Goal: Contribute content: Contribute content

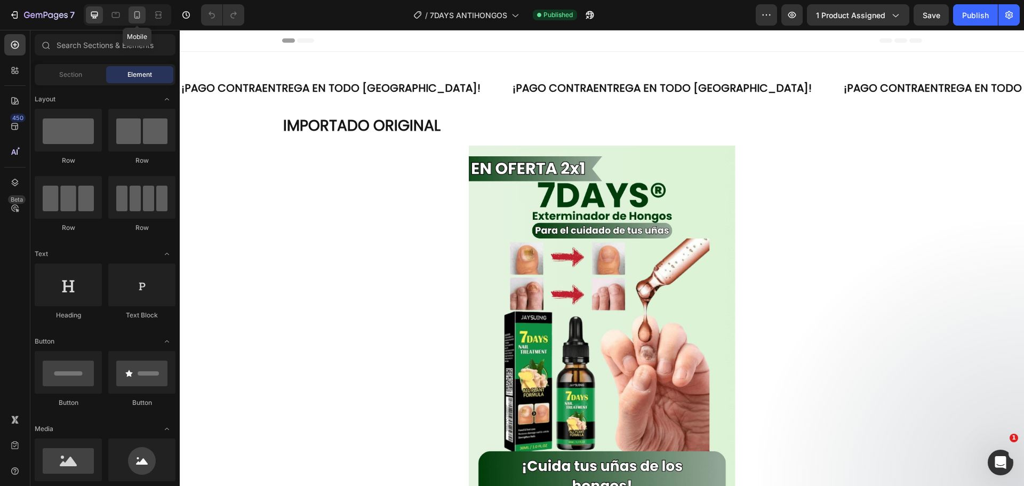
click at [131, 18] on div at bounding box center [137, 14] width 17 height 17
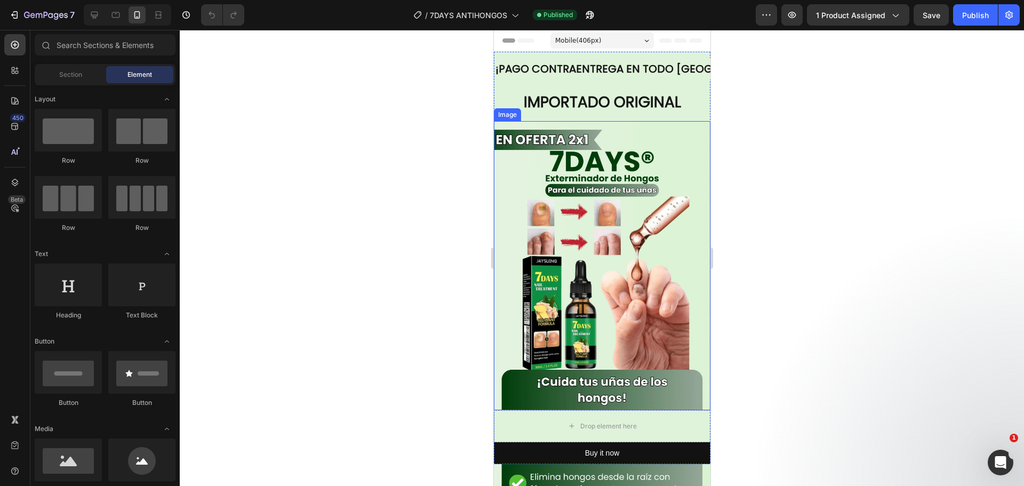
click at [585, 211] on img at bounding box center [602, 265] width 217 height 289
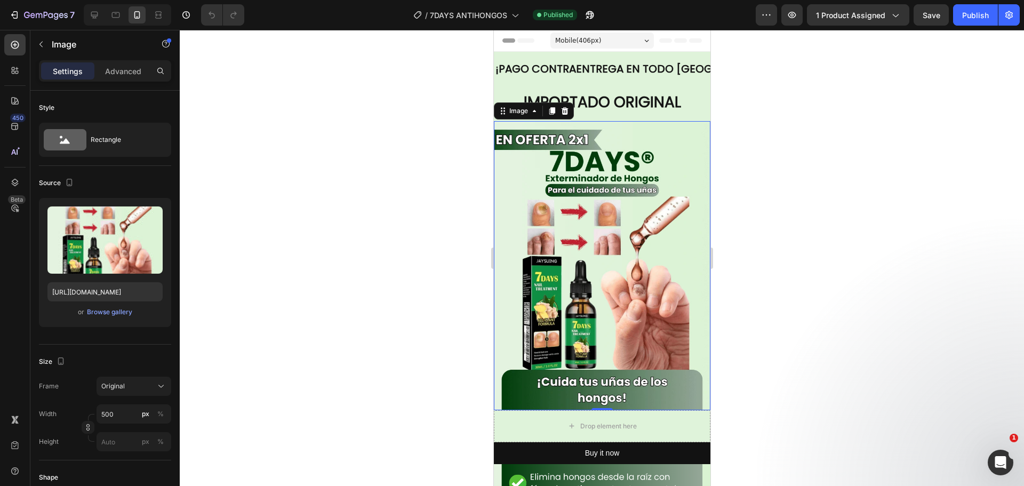
click at [542, 254] on img at bounding box center [602, 265] width 217 height 289
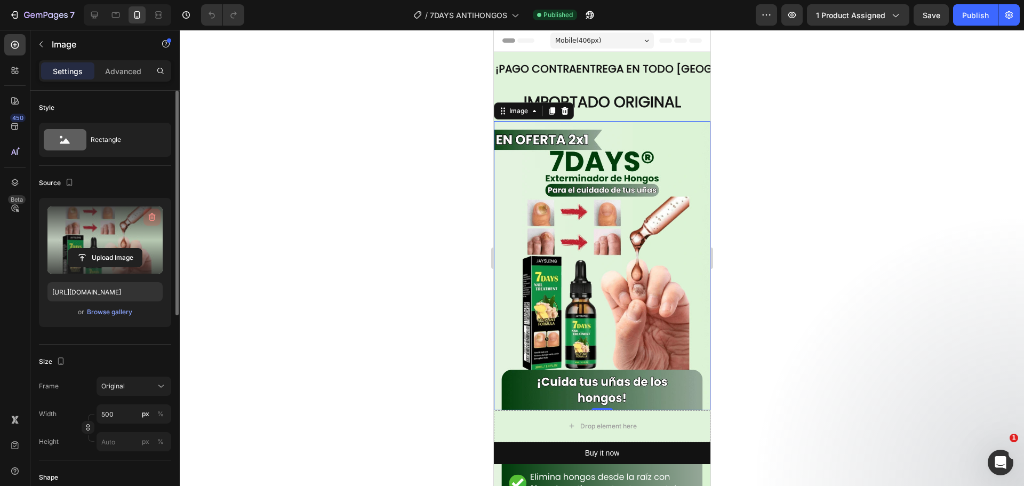
click at [147, 214] on icon "button" at bounding box center [152, 217] width 11 height 11
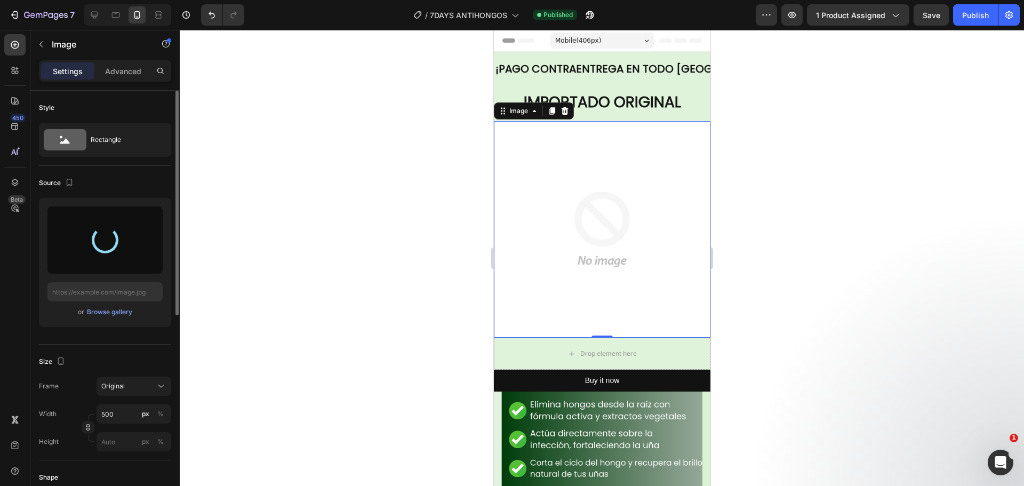
type input "[URL][DOMAIN_NAME]"
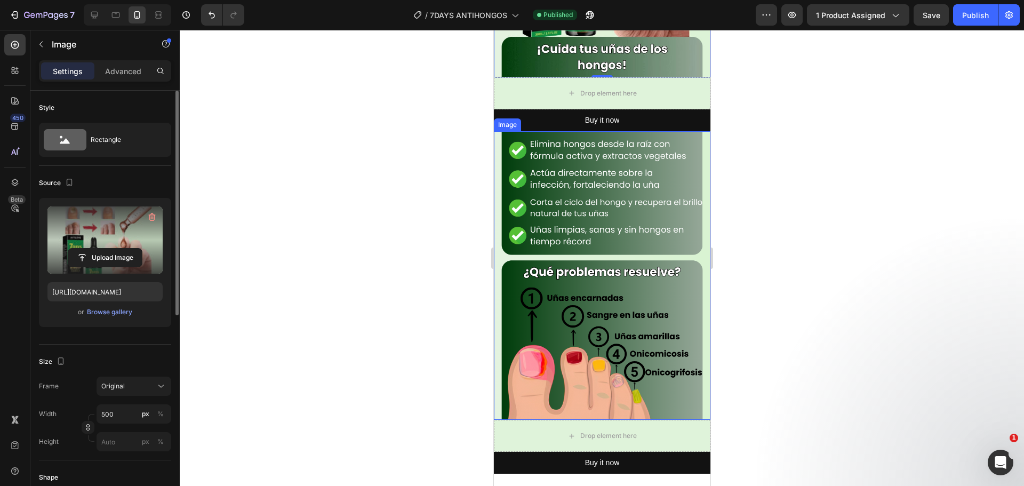
scroll to position [374, 0]
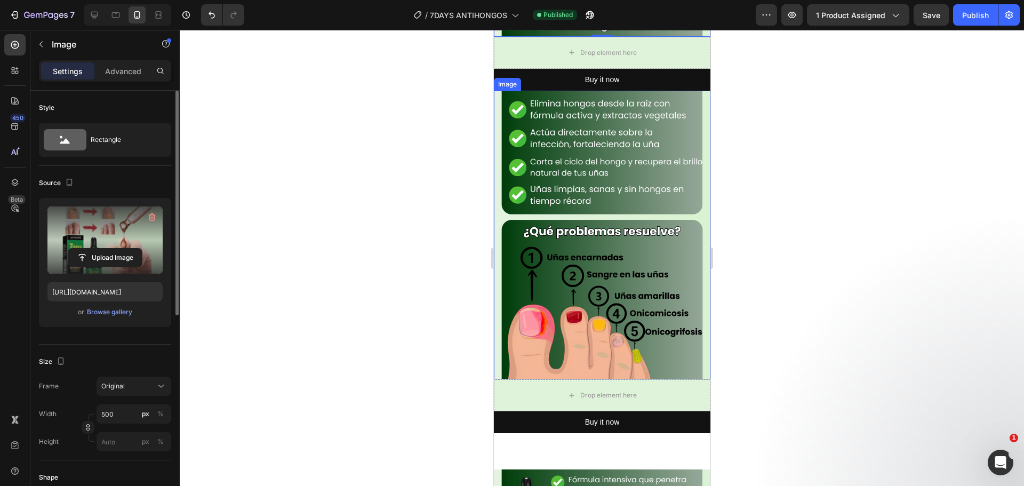
click at [621, 193] on img at bounding box center [602, 235] width 217 height 289
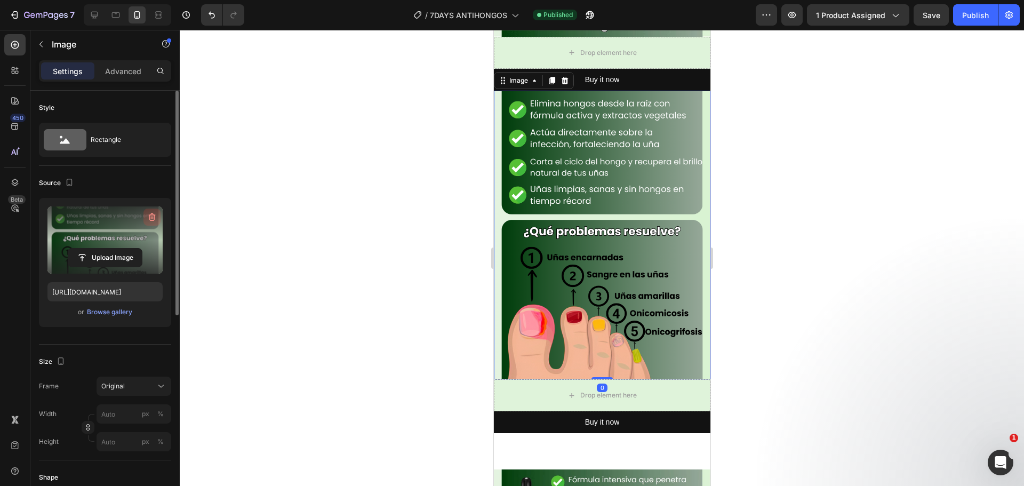
click at [155, 222] on icon "button" at bounding box center [152, 217] width 11 height 11
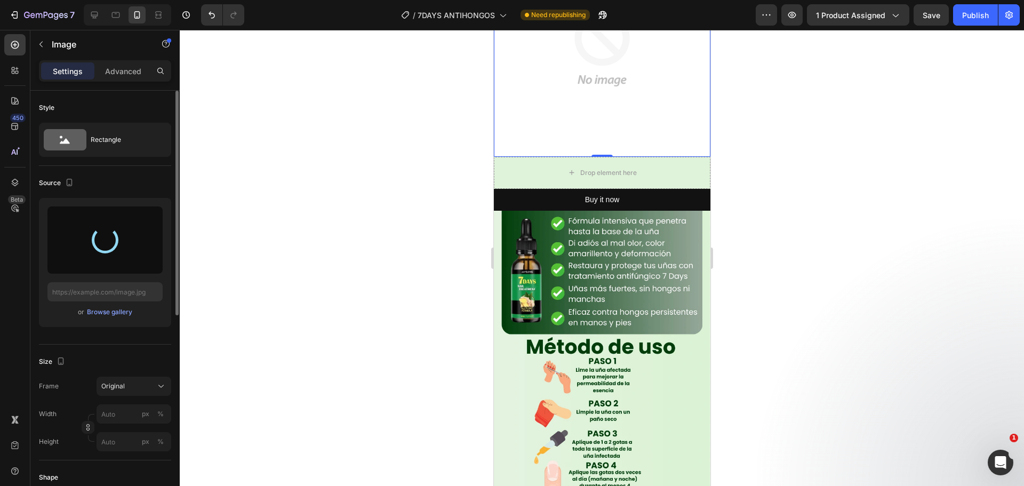
scroll to position [534, 0]
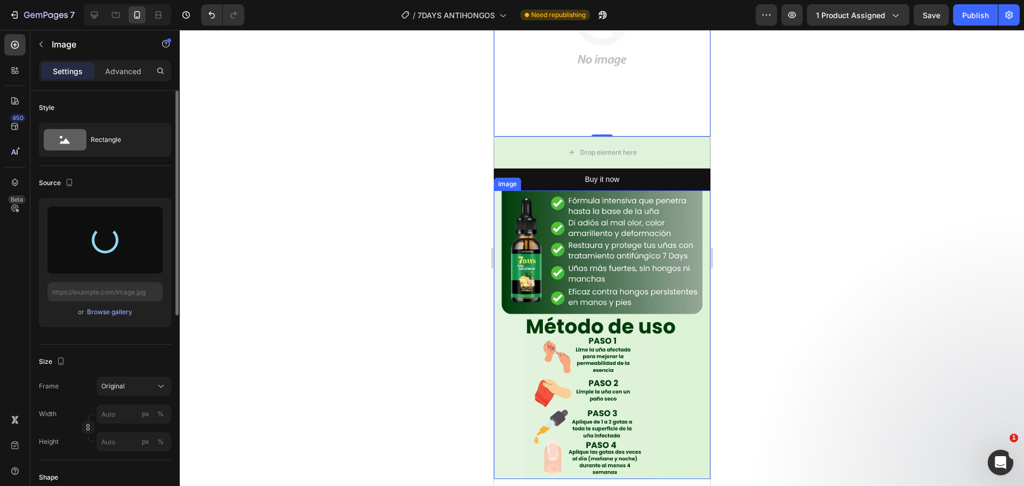
type input "[URL][DOMAIN_NAME]"
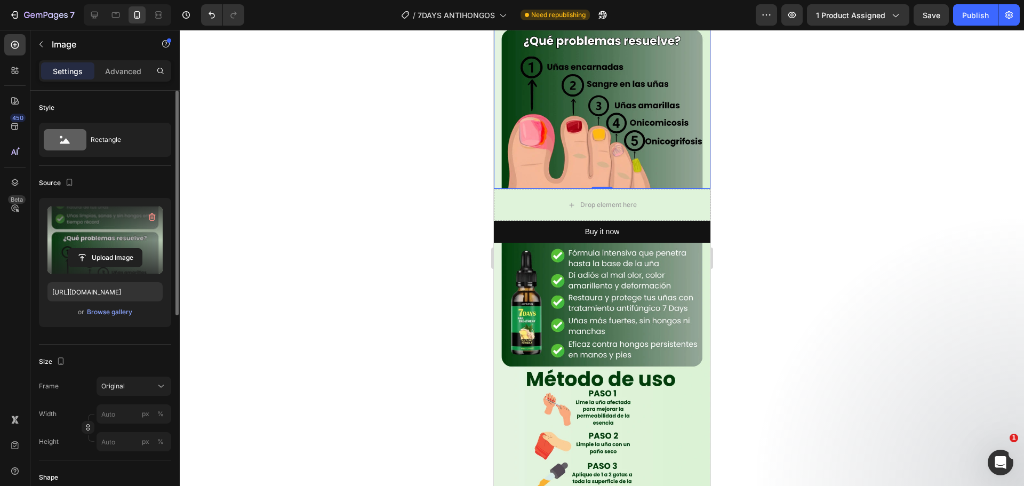
scroll to position [640, 0]
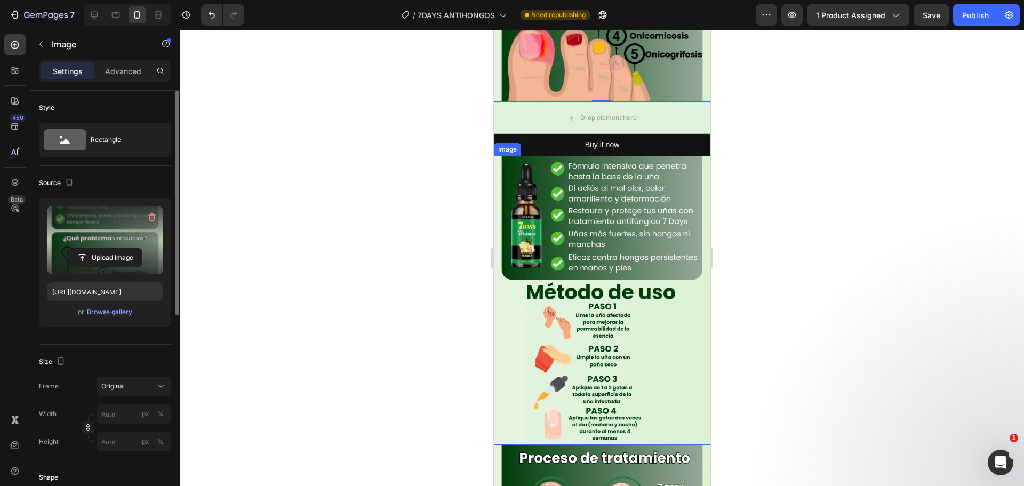
click at [613, 242] on img at bounding box center [602, 300] width 217 height 289
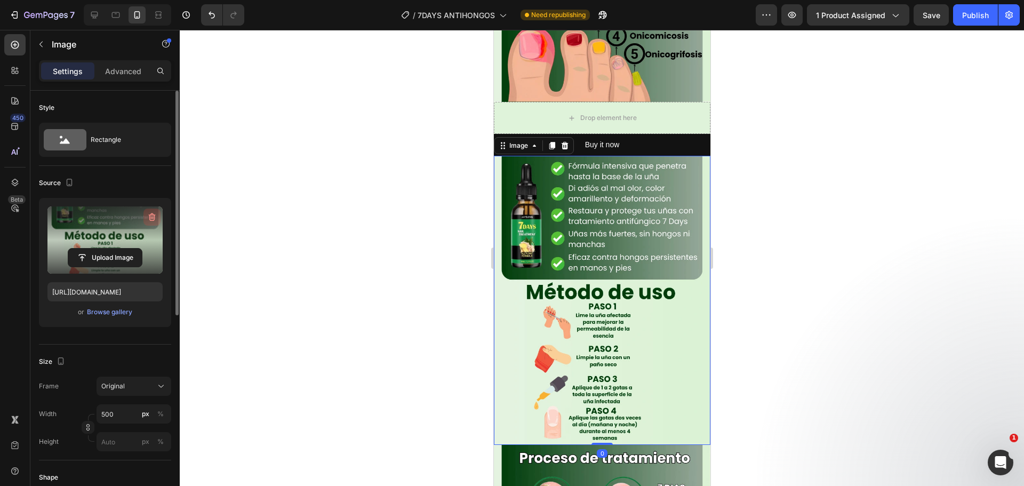
click at [149, 214] on icon "button" at bounding box center [152, 217] width 11 height 11
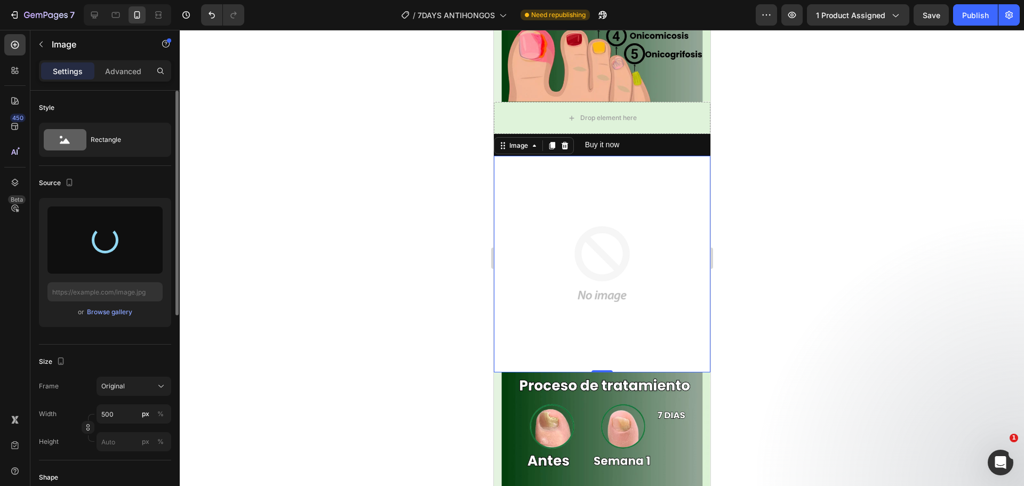
type input "[URL][DOMAIN_NAME]"
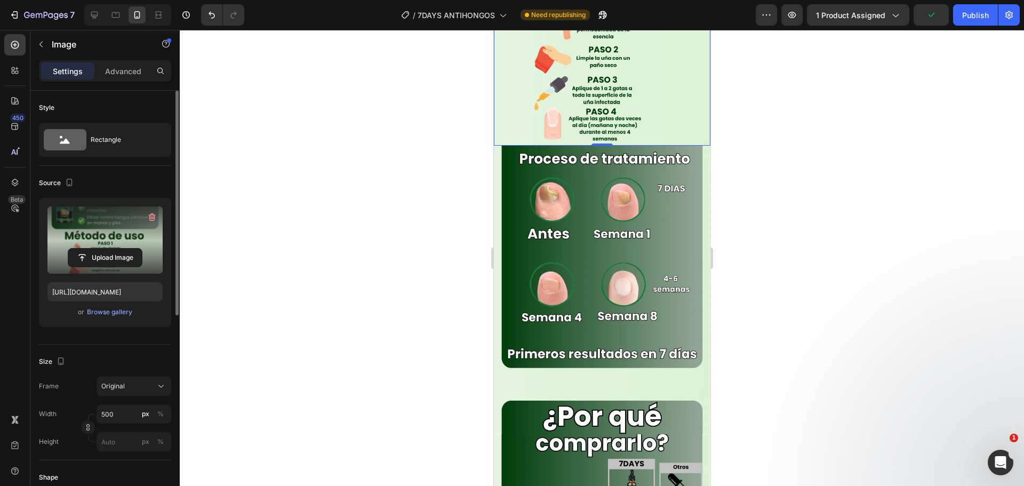
scroll to position [960, 0]
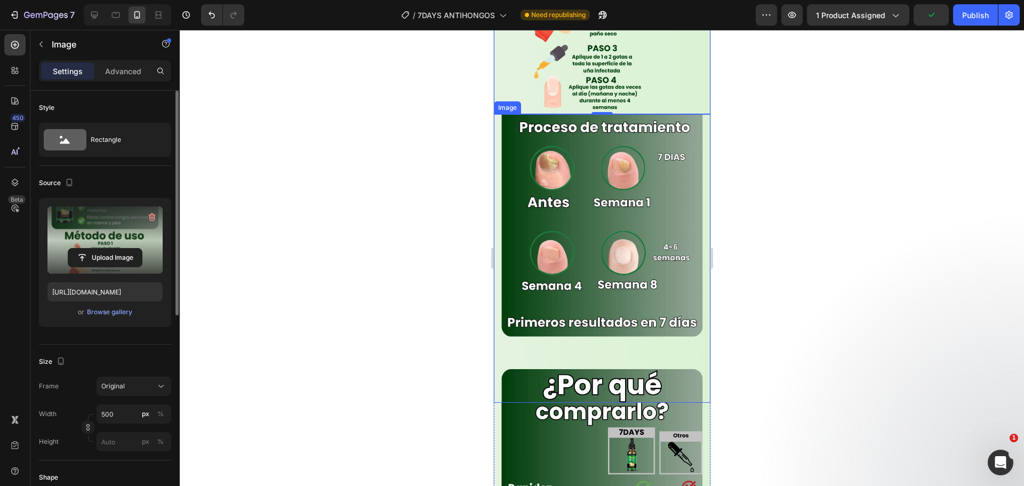
click at [615, 189] on img at bounding box center [602, 258] width 217 height 289
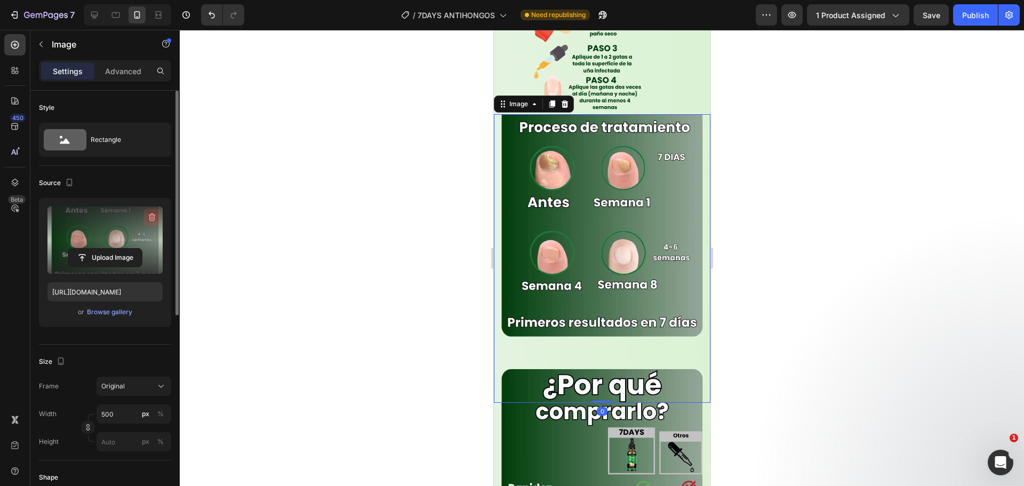
click at [148, 220] on icon "button" at bounding box center [152, 217] width 11 height 11
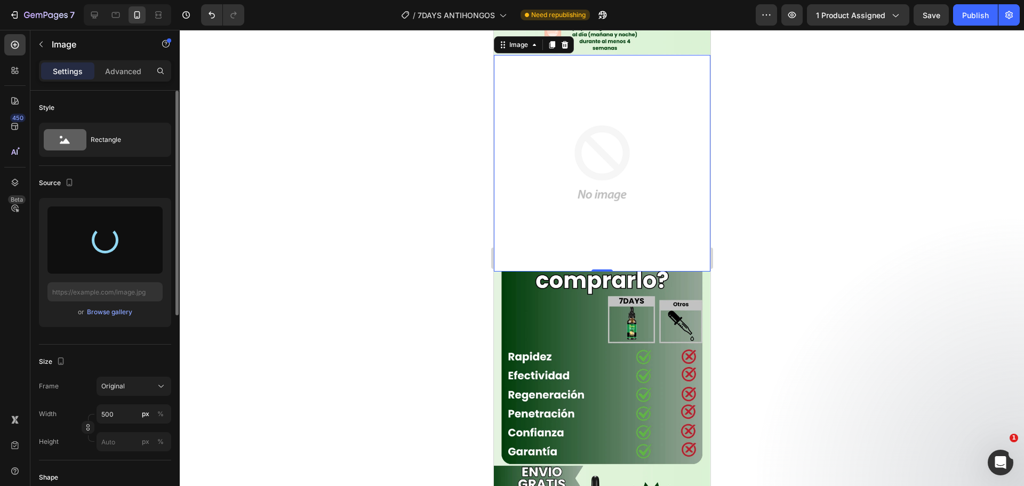
scroll to position [1121, 0]
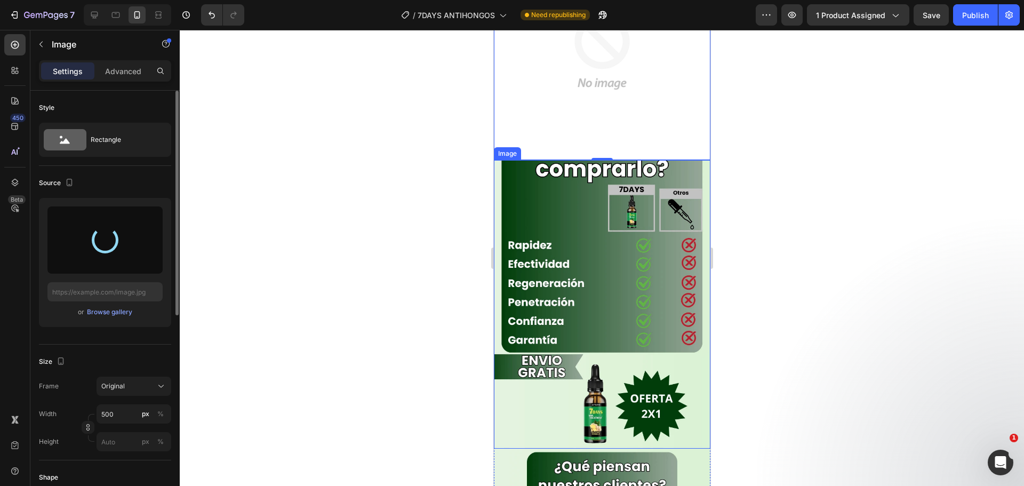
type input "[URL][DOMAIN_NAME]"
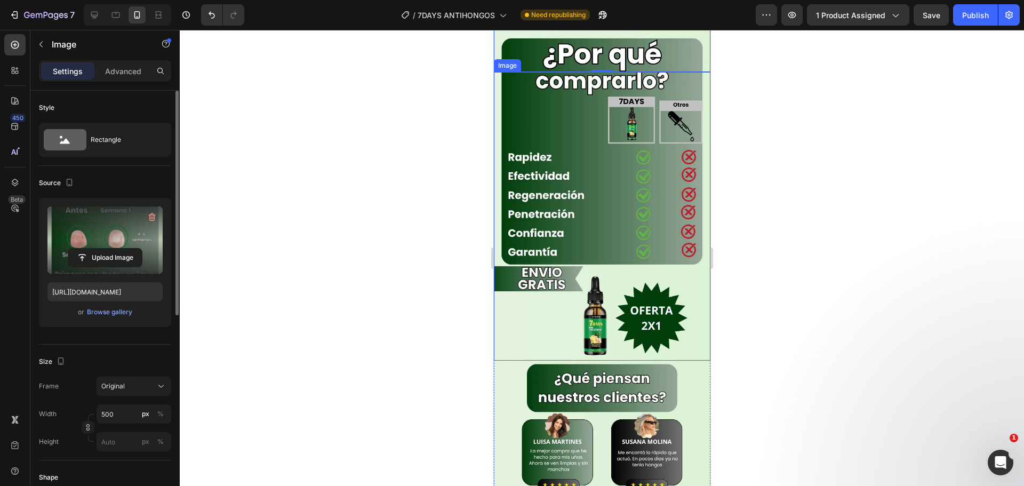
click at [823, 257] on div at bounding box center [602, 258] width 845 height 456
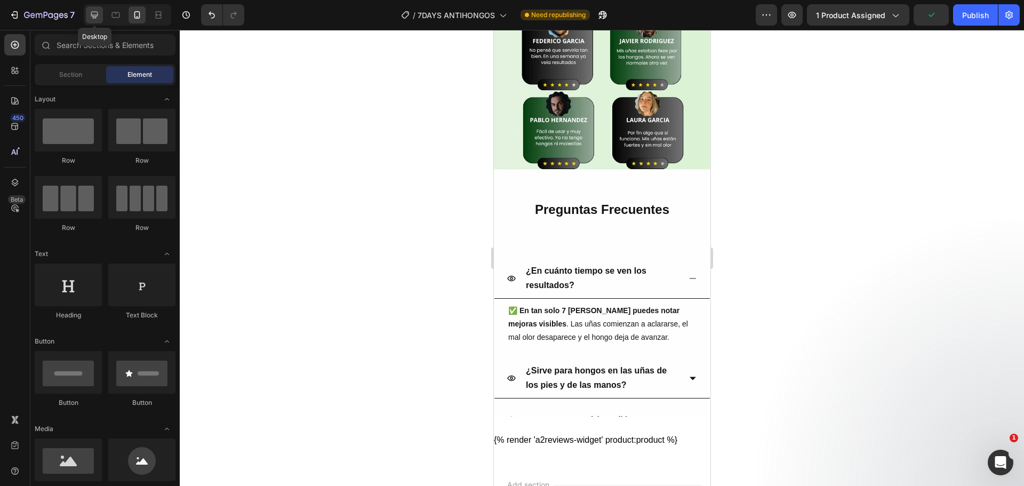
click at [98, 15] on icon at bounding box center [94, 15] width 11 height 11
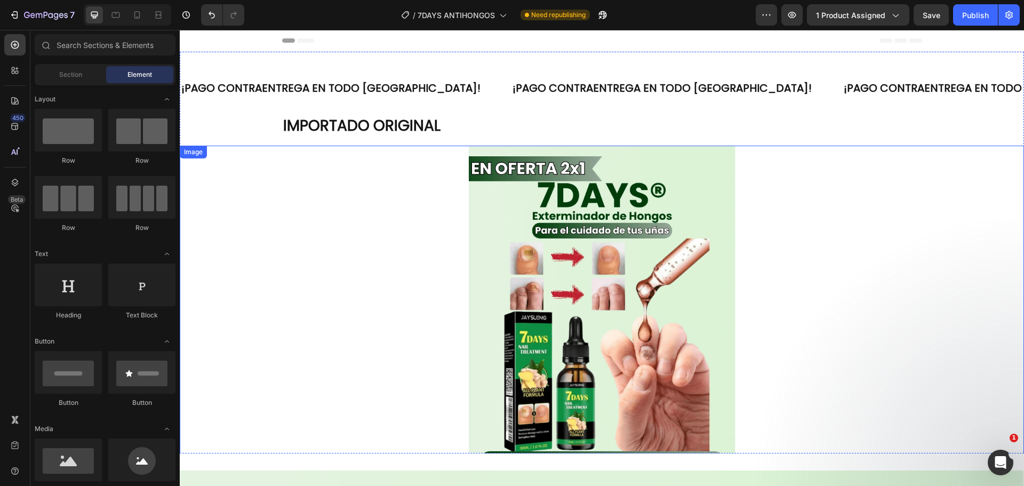
click at [557, 252] on img at bounding box center [602, 324] width 267 height 356
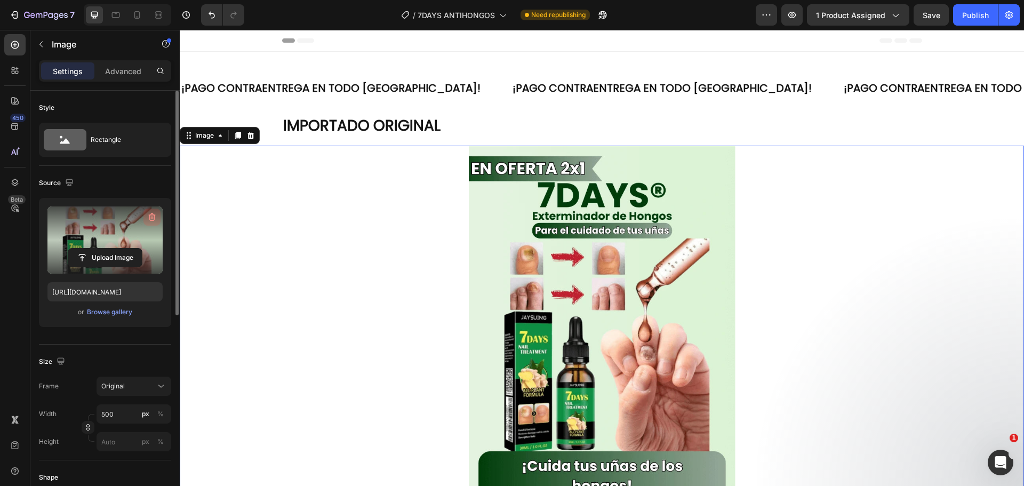
click at [152, 214] on icon "button" at bounding box center [152, 217] width 7 height 8
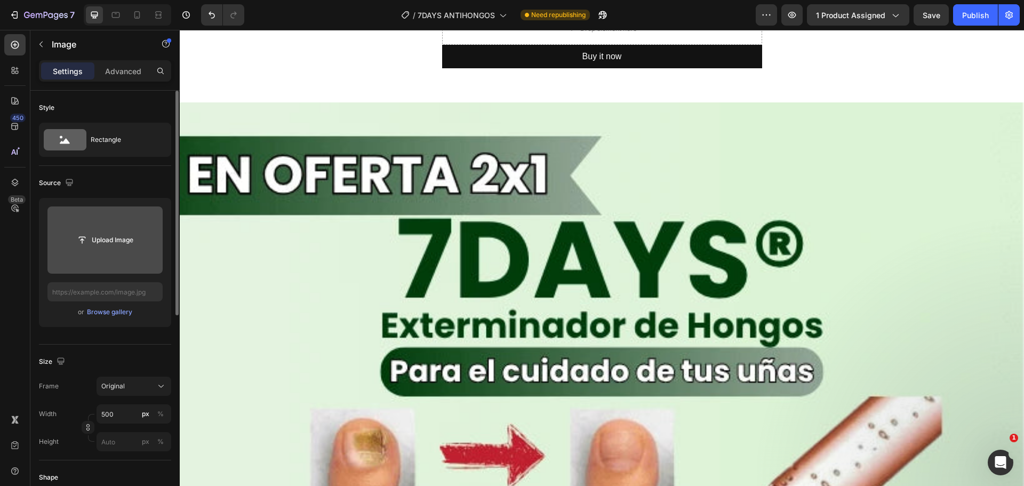
scroll to position [427, 0]
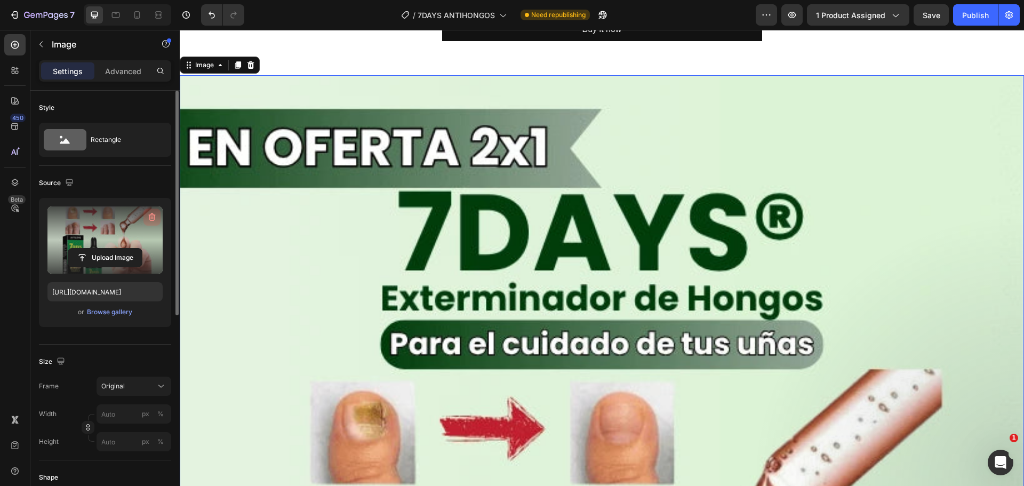
click at [152, 217] on icon "button" at bounding box center [151, 217] width 1 height 3
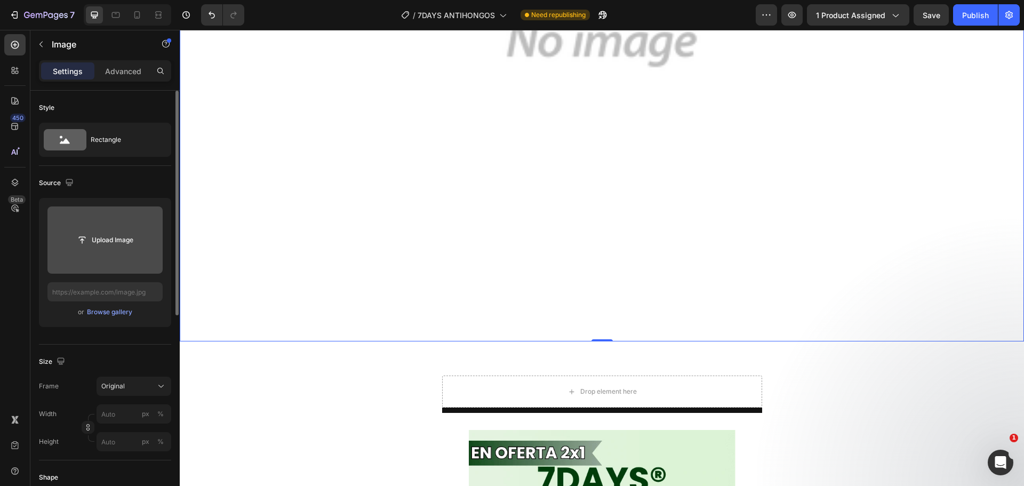
scroll to position [1281, 0]
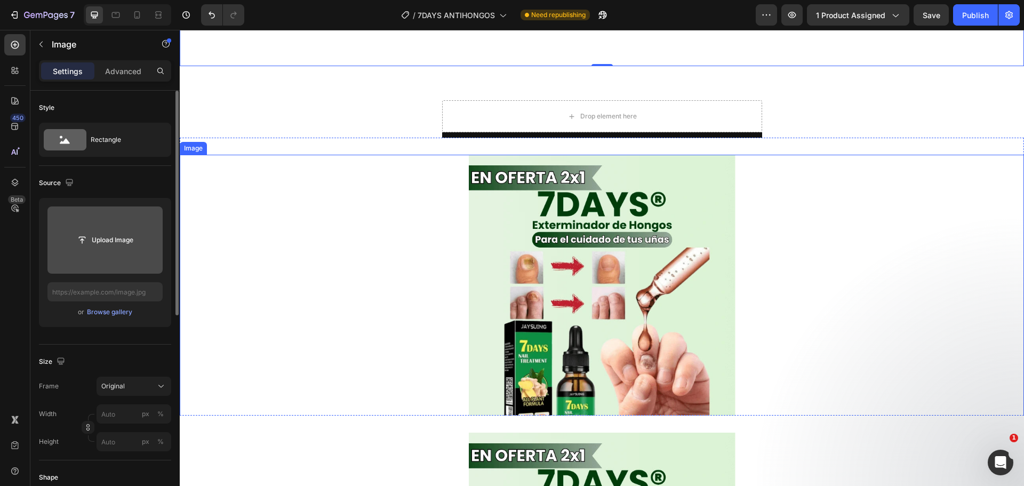
click at [599, 231] on img at bounding box center [602, 333] width 267 height 356
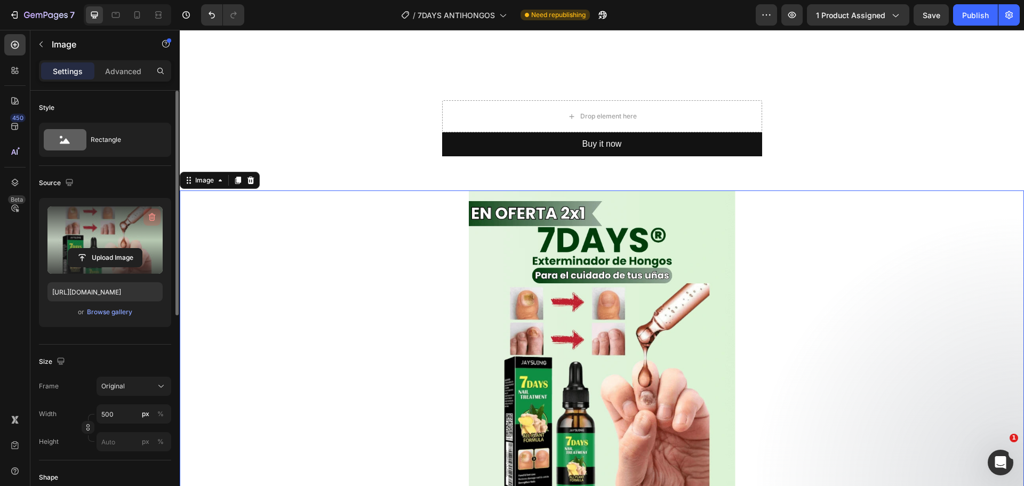
click at [153, 213] on icon "button" at bounding box center [152, 217] width 7 height 8
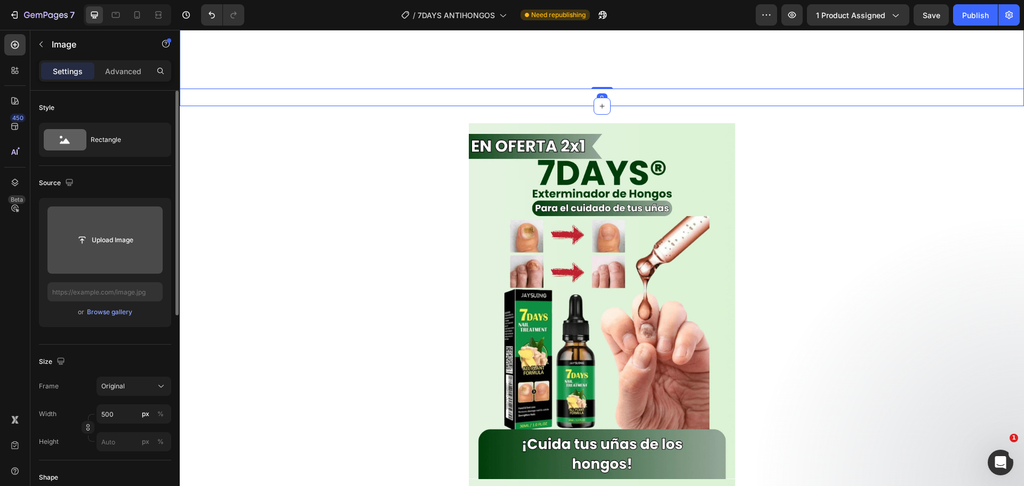
scroll to position [1654, 0]
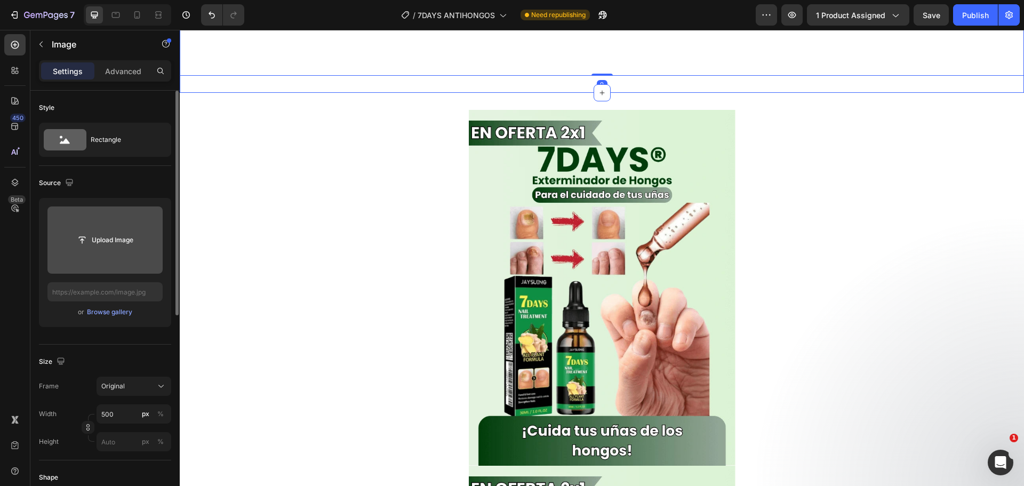
click at [607, 237] on img at bounding box center [602, 288] width 267 height 356
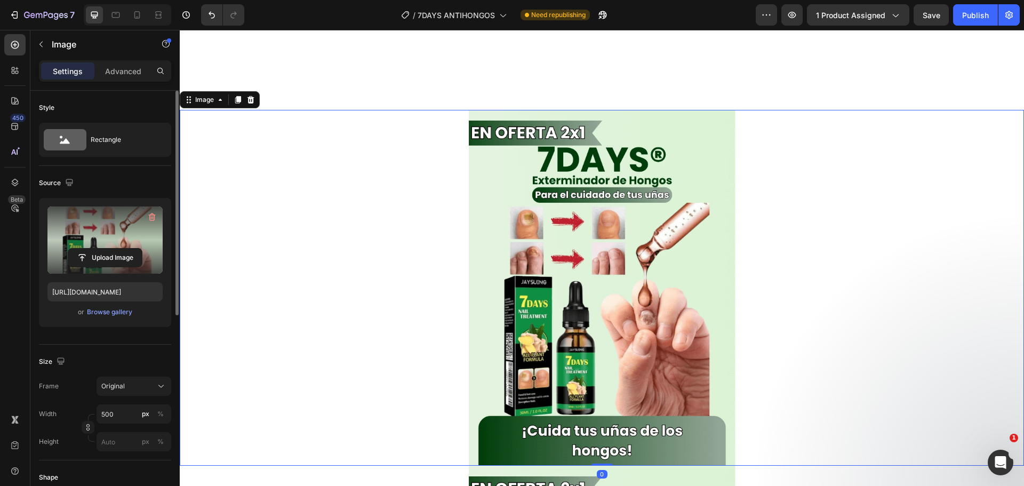
click at [143, 214] on label at bounding box center [104, 239] width 115 height 67
click at [142, 249] on input "file" at bounding box center [105, 258] width 74 height 18
click at [152, 221] on icon "button" at bounding box center [152, 217] width 11 height 11
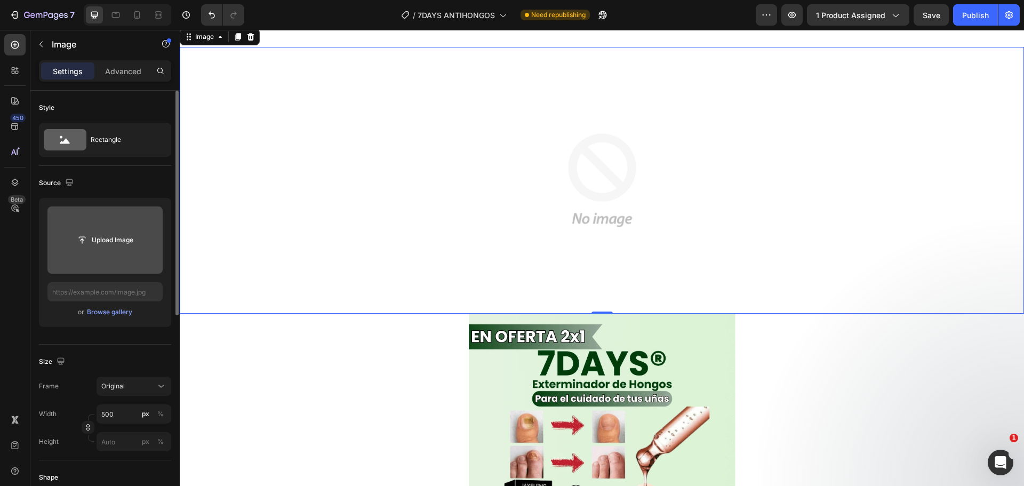
scroll to position [1868, 0]
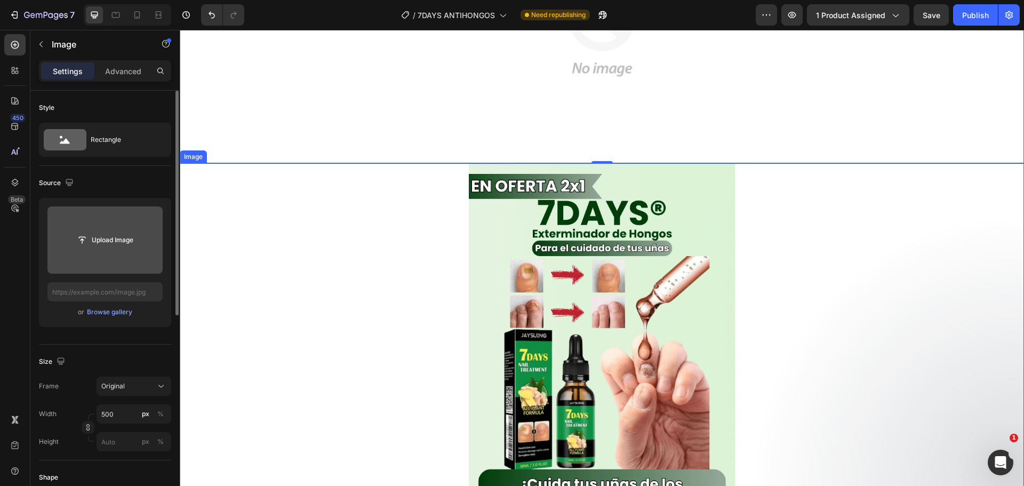
click at [611, 250] on img at bounding box center [602, 341] width 267 height 356
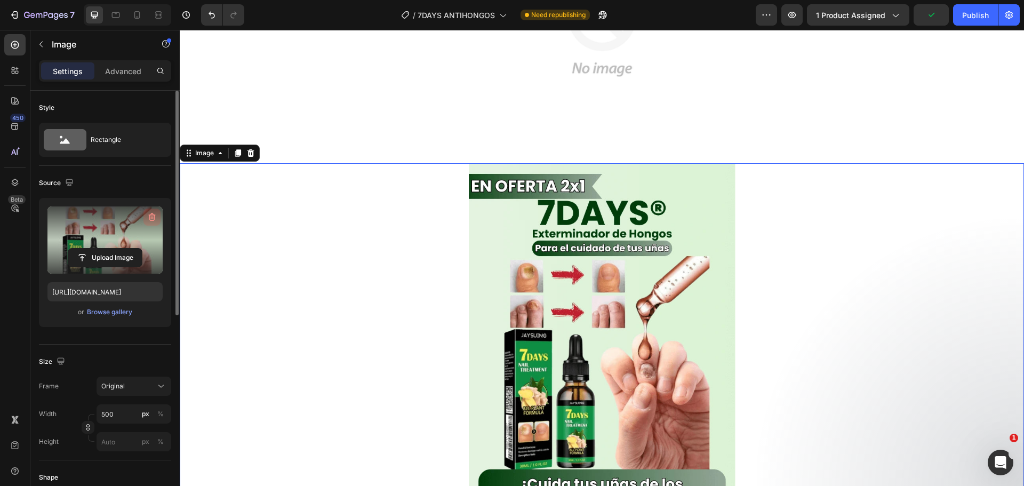
click at [152, 215] on icon "button" at bounding box center [152, 217] width 7 height 8
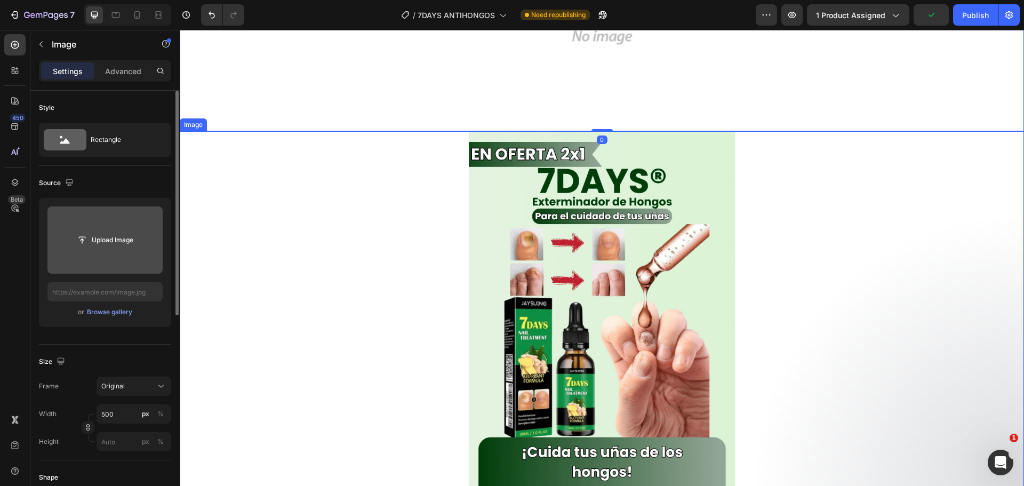
scroll to position [2241, 0]
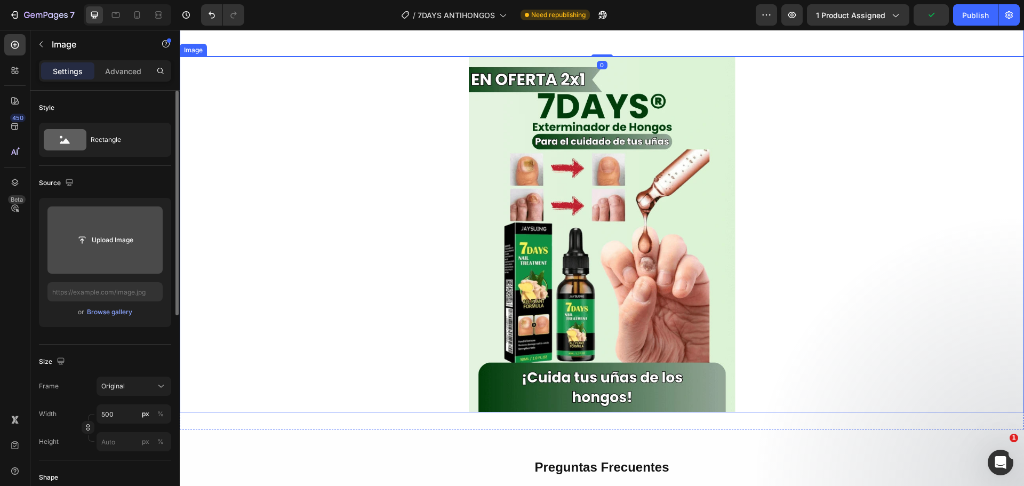
click at [599, 220] on img at bounding box center [602, 235] width 267 height 356
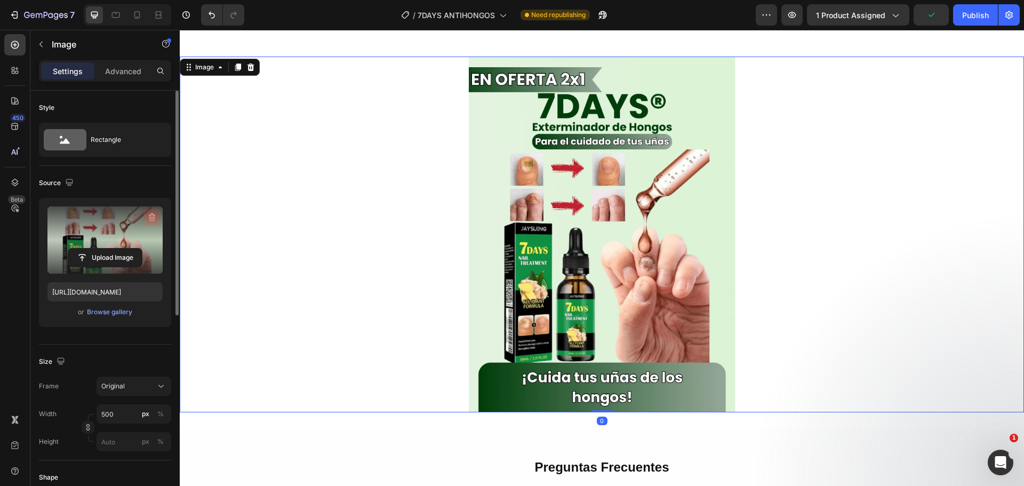
click at [153, 213] on icon "button" at bounding box center [152, 217] width 11 height 11
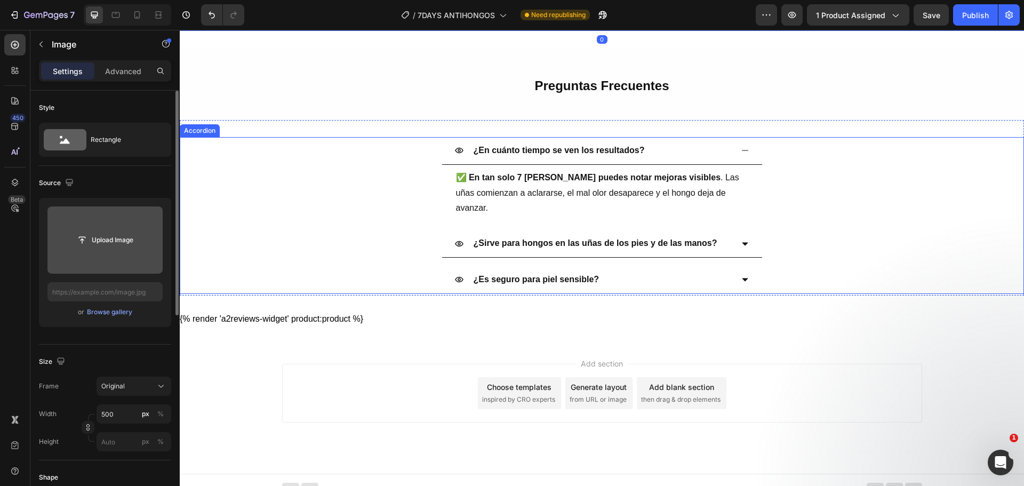
scroll to position [2544, 0]
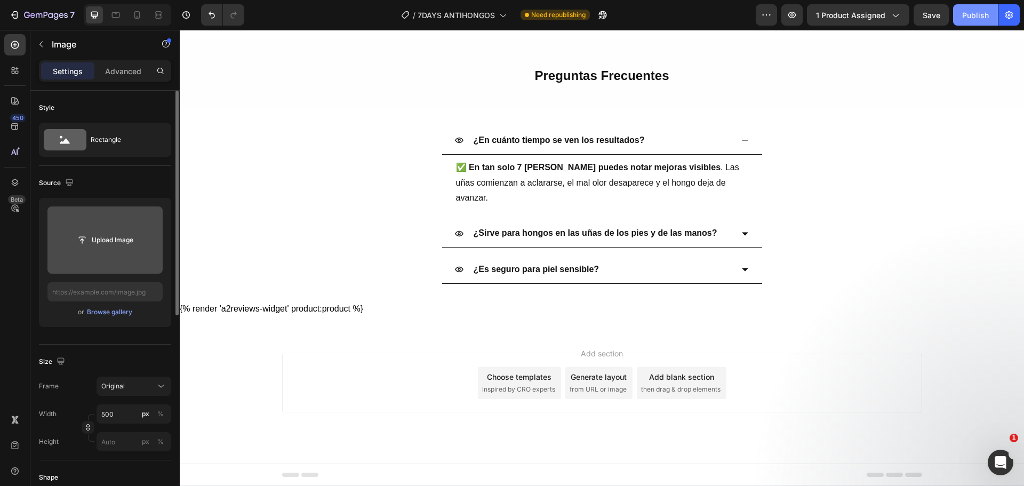
click at [974, 18] on div "Publish" at bounding box center [976, 15] width 27 height 11
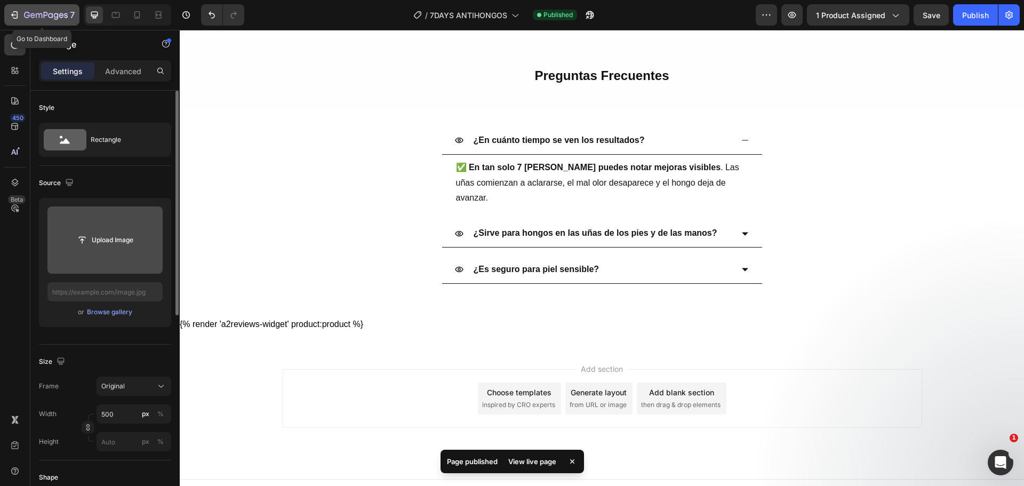
click at [44, 16] on icon "button" at bounding box center [46, 15] width 4 height 6
